Goal: Transaction & Acquisition: Purchase product/service

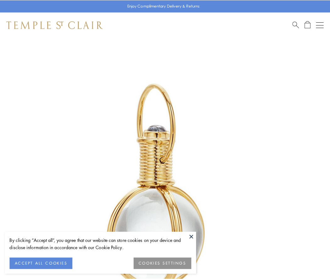
scroll to position [164, 0]
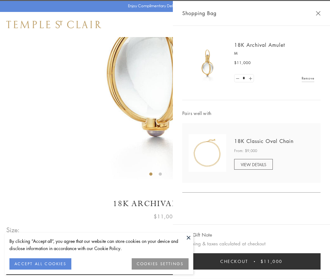
click at [251, 261] on button "Checkout $11,000" at bounding box center [251, 261] width 138 height 16
